Goal: Browse casually: Explore the website without a specific task or goal

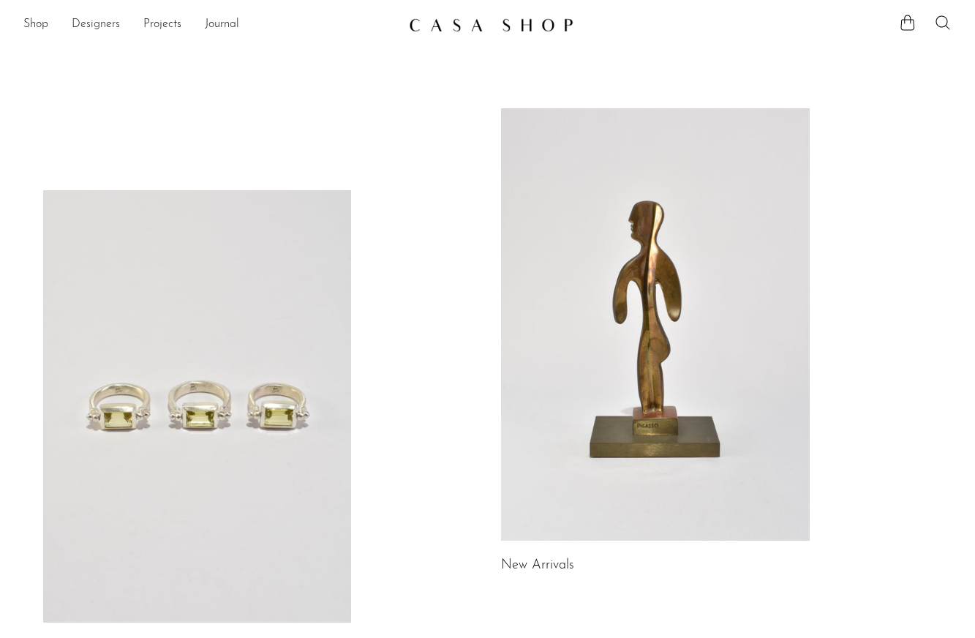
click at [103, 20] on link "Designers" at bounding box center [96, 24] width 48 height 19
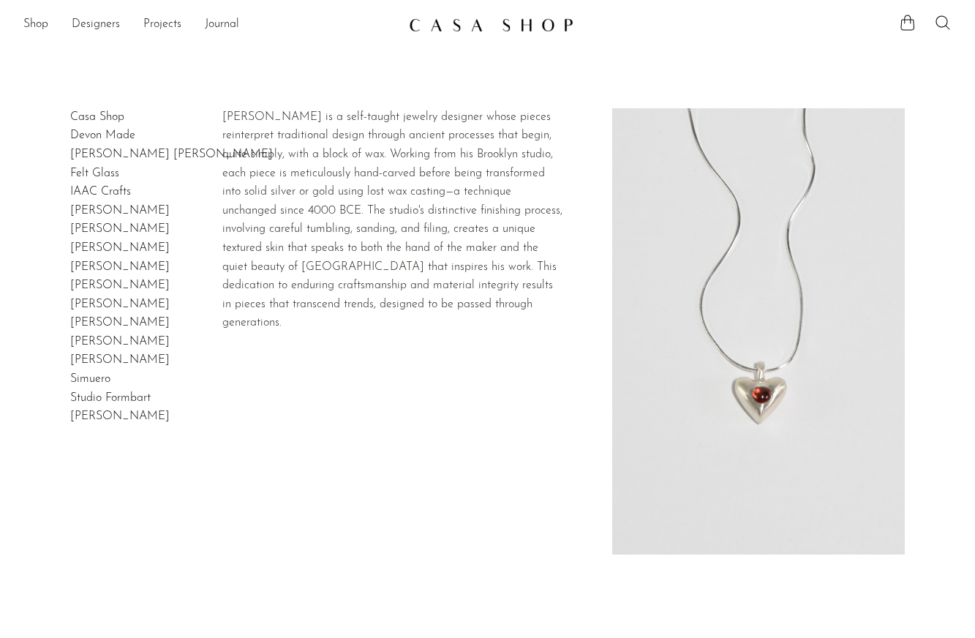
click at [123, 147] on h2 "[PERSON_NAME] [PERSON_NAME]" at bounding box center [171, 155] width 203 height 19
click at [123, 152] on link "[PERSON_NAME] [PERSON_NAME]" at bounding box center [171, 155] width 203 height 12
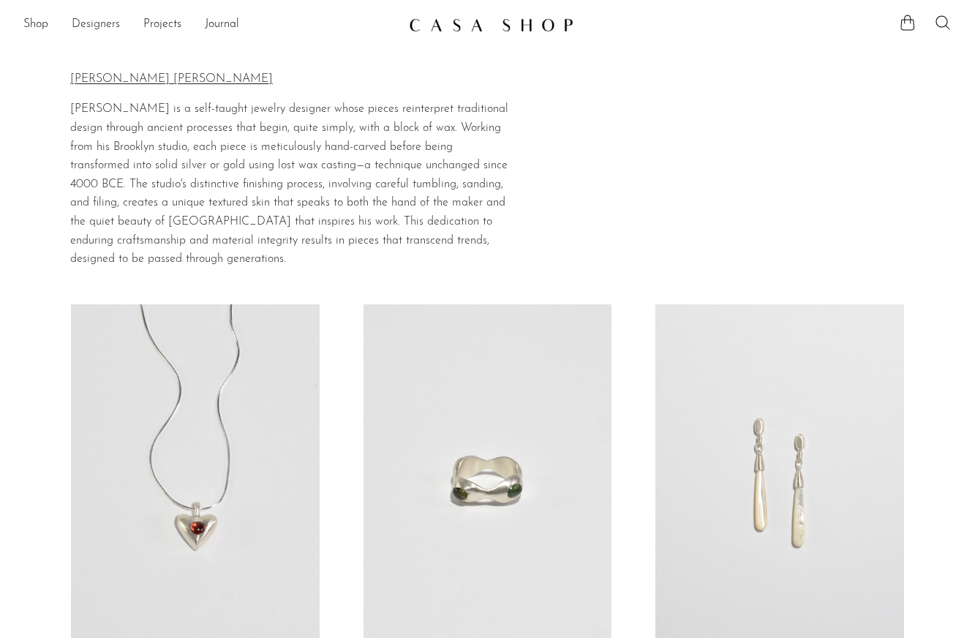
click at [110, 23] on link "Designers" at bounding box center [96, 24] width 48 height 19
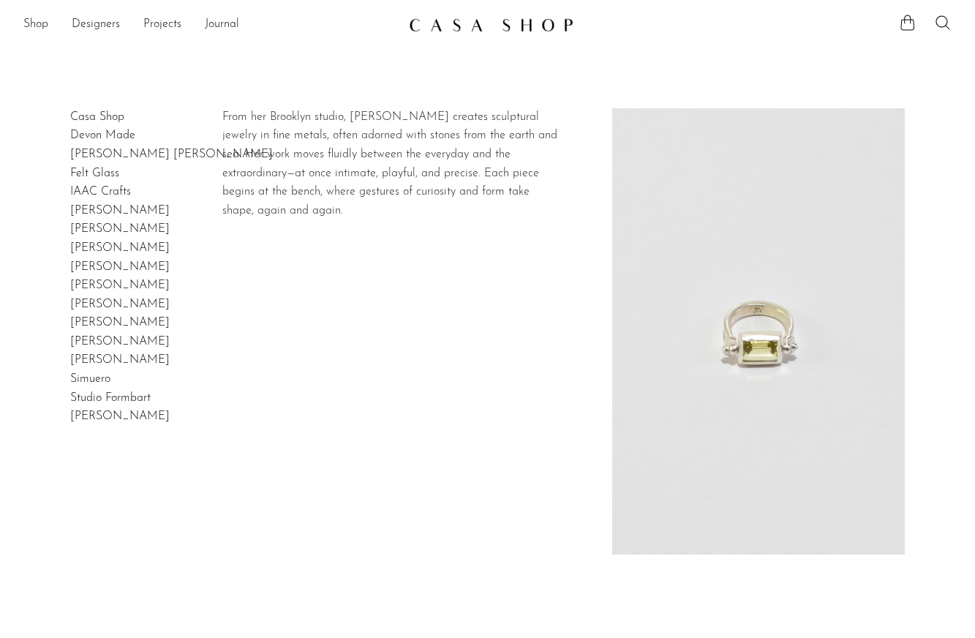
click at [99, 268] on link "Lizzie Ames" at bounding box center [119, 267] width 99 height 12
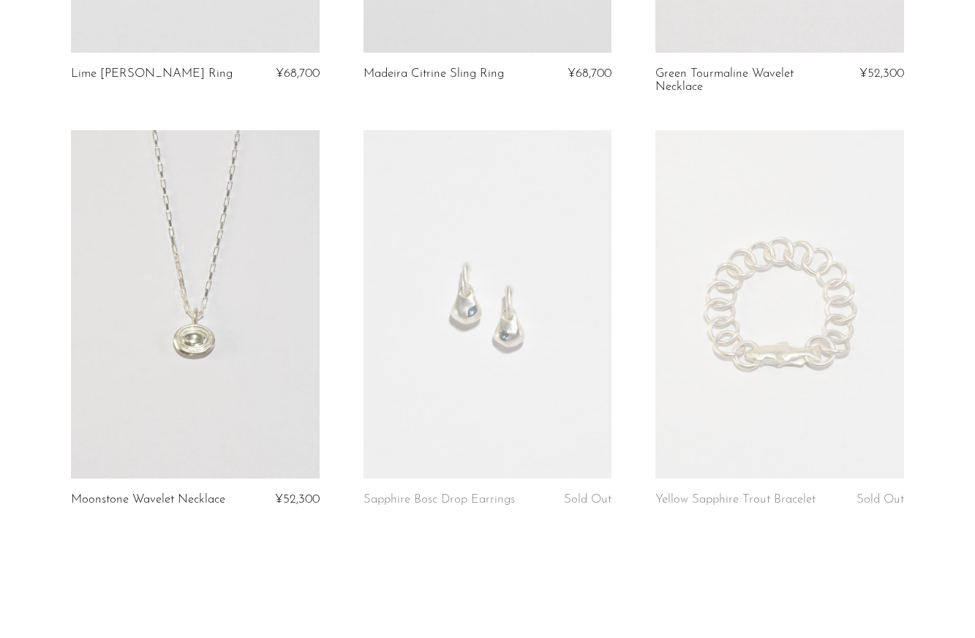
scroll to position [549, 0]
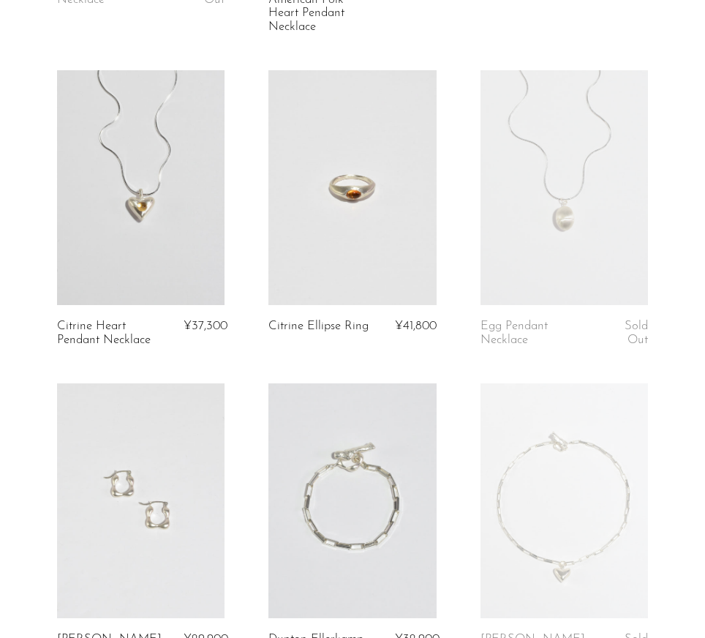
scroll to position [833, 0]
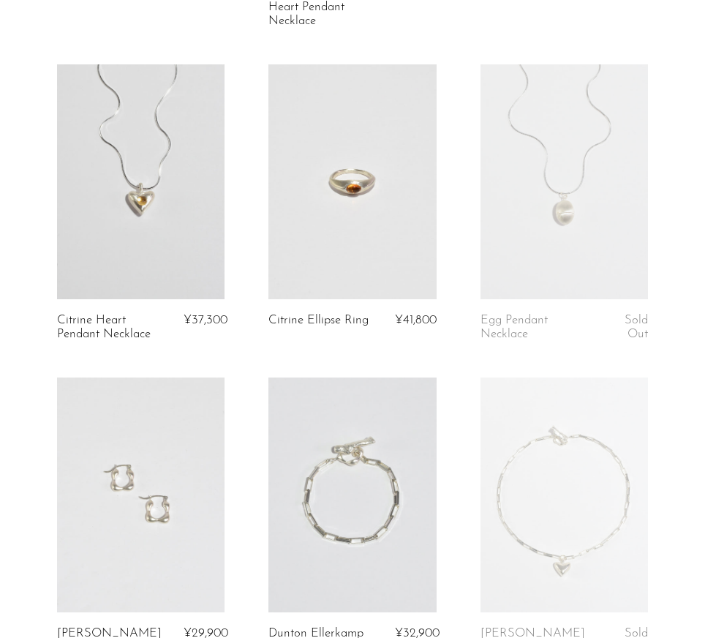
click at [372, 459] on link at bounding box center [352, 494] width 168 height 235
